Goal: Task Accomplishment & Management: Manage account settings

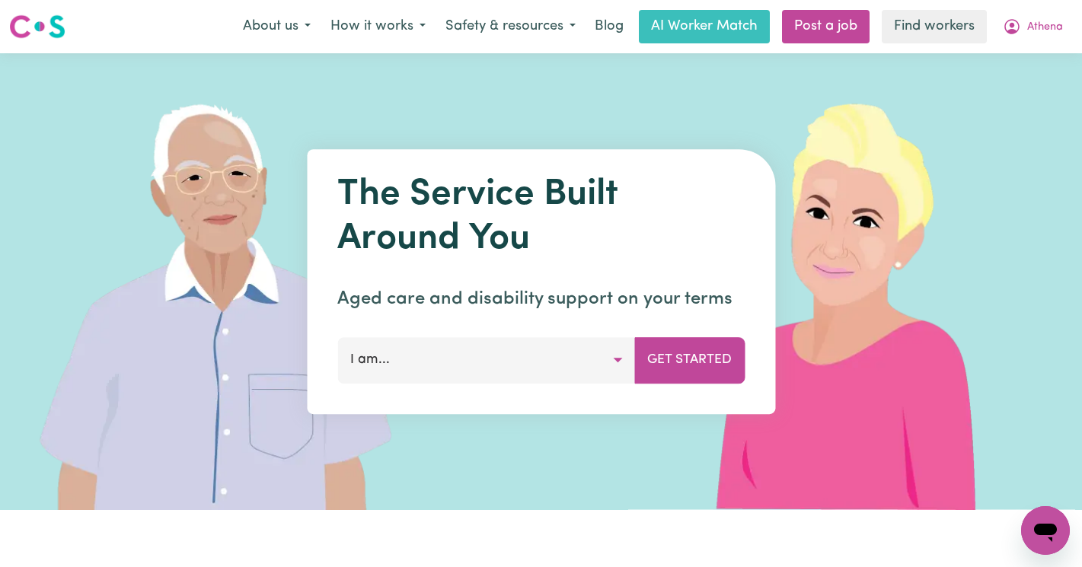
click at [1050, 45] on nav "Menu About us How it works Safety & resources Blog AI Worker Match Post a job F…" at bounding box center [541, 26] width 1082 height 53
click at [1044, 24] on span "Athena" at bounding box center [1045, 27] width 36 height 17
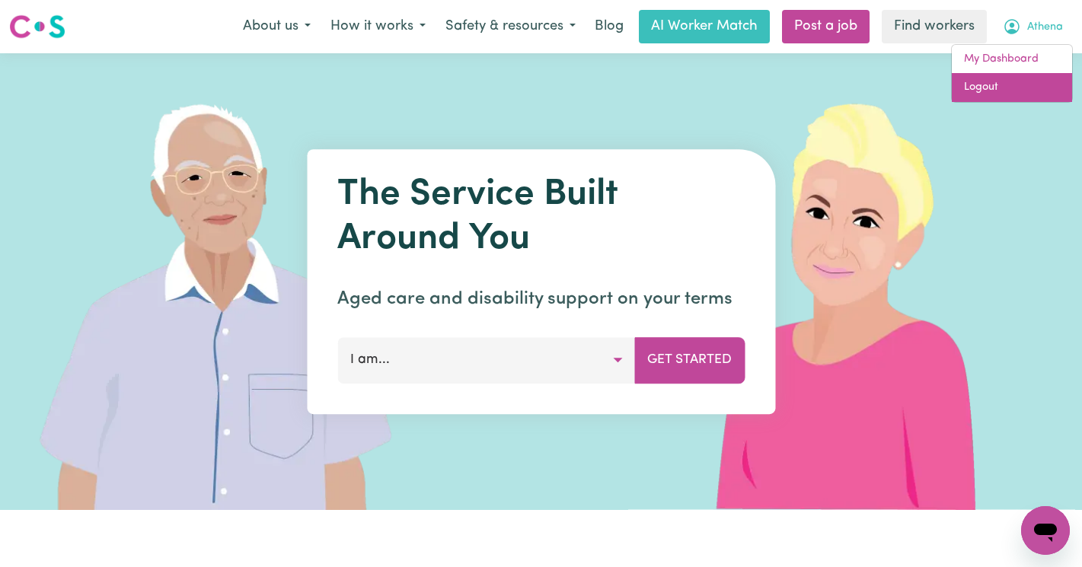
click at [1022, 88] on link "Logout" at bounding box center [1011, 87] width 120 height 29
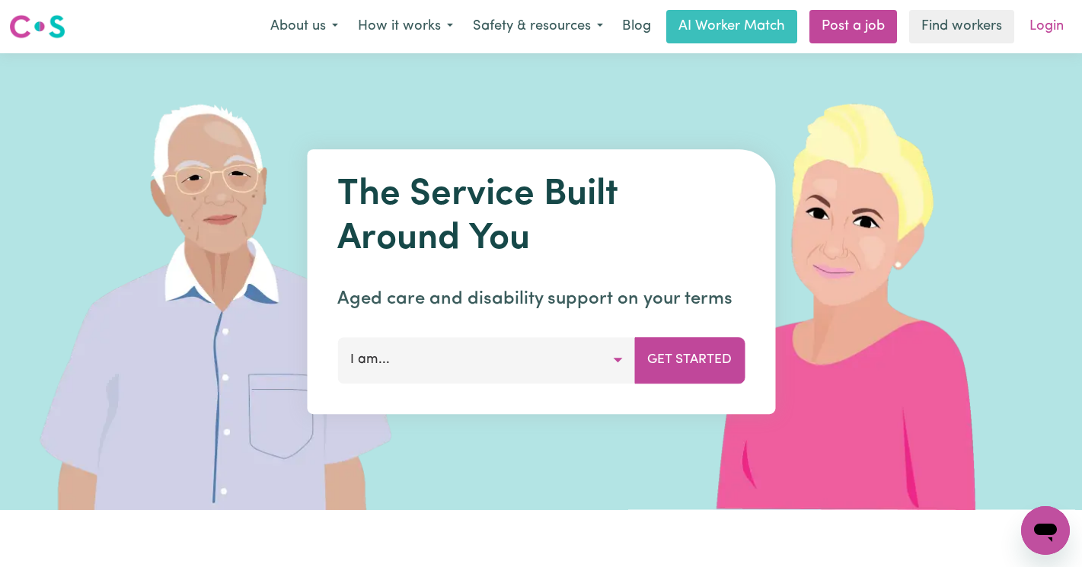
click at [1054, 23] on link "Login" at bounding box center [1046, 26] width 53 height 33
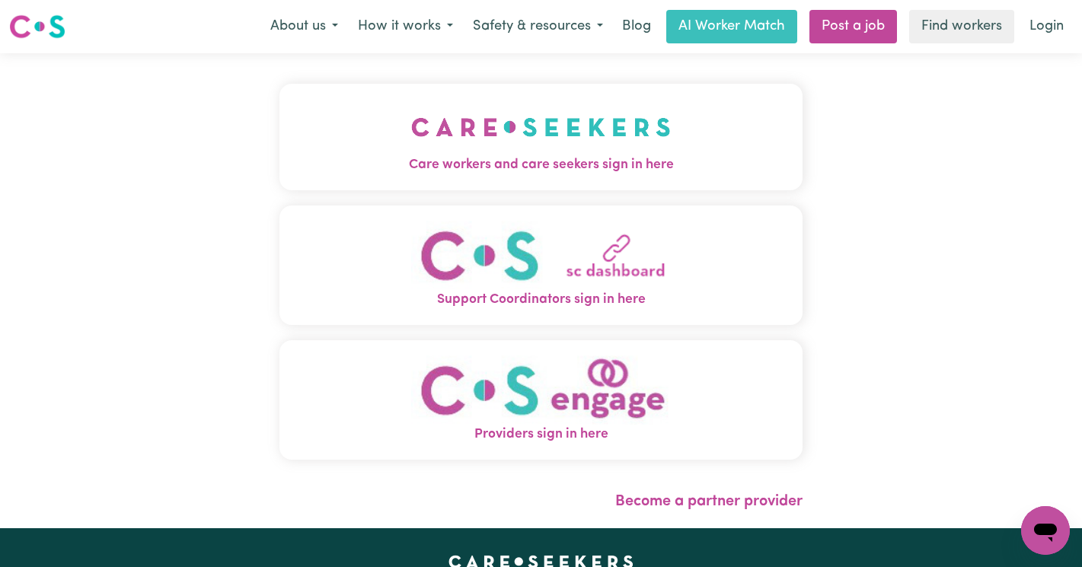
click at [411, 141] on img "Care workers and care seekers sign in here" at bounding box center [541, 127] width 260 height 56
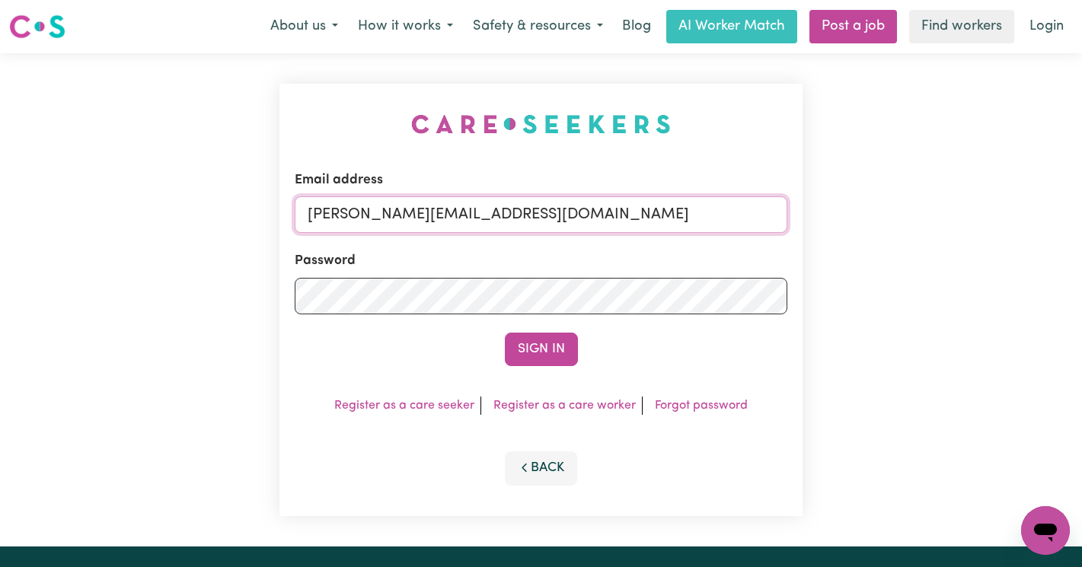
click at [619, 204] on input "annie@careseekers.com.au" at bounding box center [541, 214] width 492 height 37
drag, startPoint x: 710, startPoint y: 218, endPoint x: 384, endPoint y: 212, distance: 325.8
click at [384, 212] on input "superuser~AdrianaEspinozaPAWA@careseekers.com.au" at bounding box center [541, 214] width 492 height 37
type input "superuser~ClientVictoriaPointCF@careseekers.com.au"
click at [505, 333] on button "Sign In" at bounding box center [541, 349] width 73 height 33
